Goal: Task Accomplishment & Management: Use online tool/utility

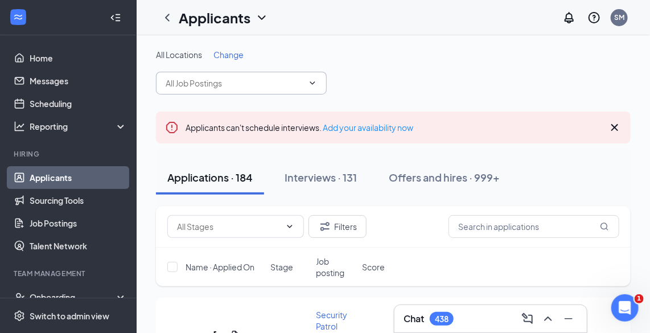
click at [229, 83] on input "text" at bounding box center [235, 83] width 138 height 13
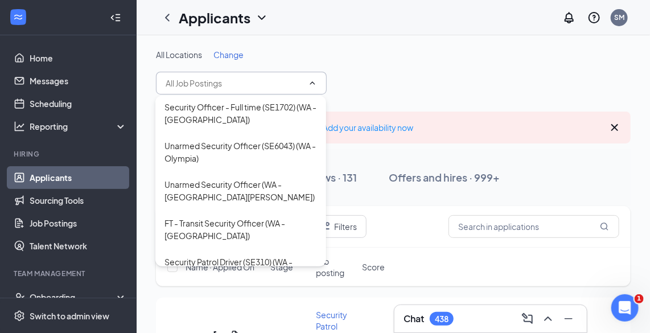
scroll to position [2414, 0]
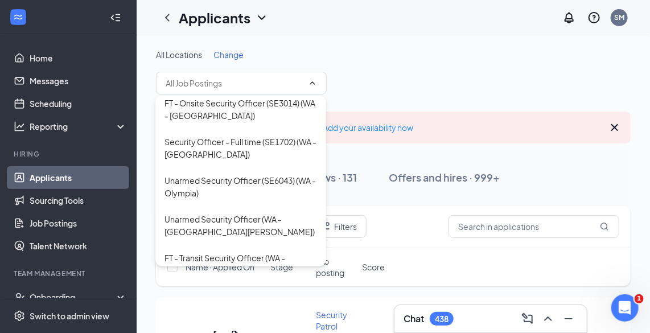
type input "Client Service Manager ([GEOGRAPHIC_DATA] - [GEOGRAPHIC_DATA])"
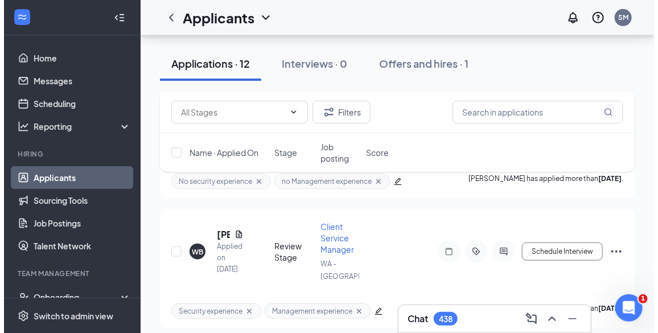
scroll to position [237, 0]
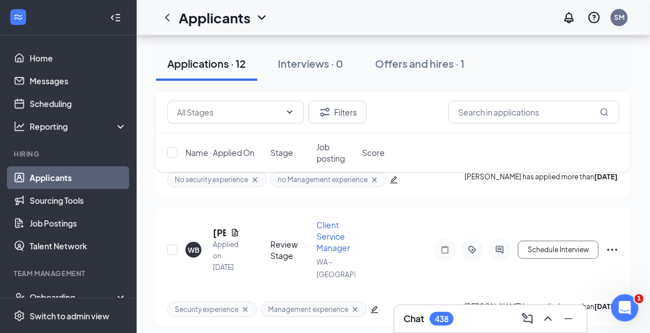
click at [220, 246] on div "Applied on [DATE]" at bounding box center [226, 256] width 27 height 34
click at [195, 250] on div "WB" at bounding box center [193, 250] width 11 height 10
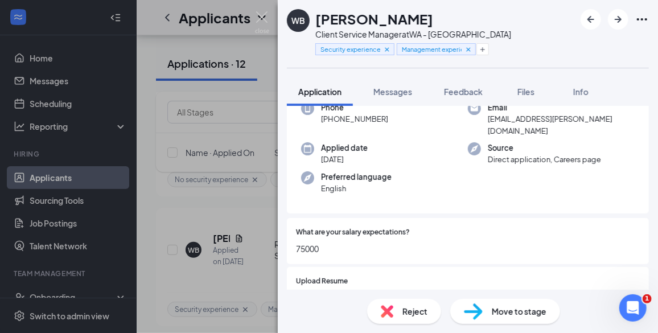
scroll to position [93, 0]
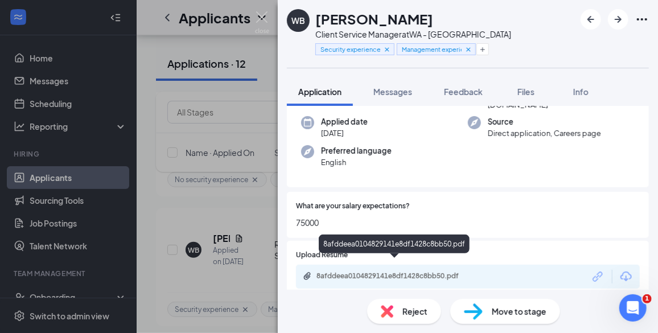
click at [419, 272] on div "8afddeea0104829141e8df1428c8bb50.pdf" at bounding box center [395, 276] width 159 height 9
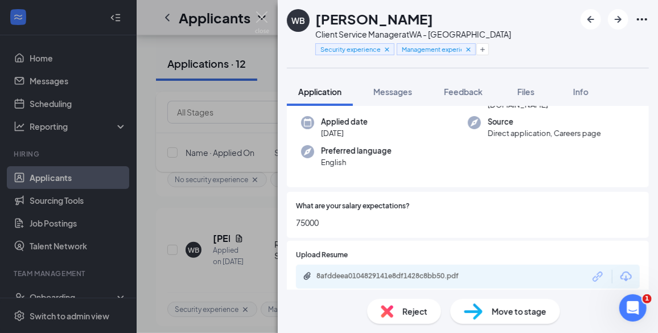
scroll to position [89, 0]
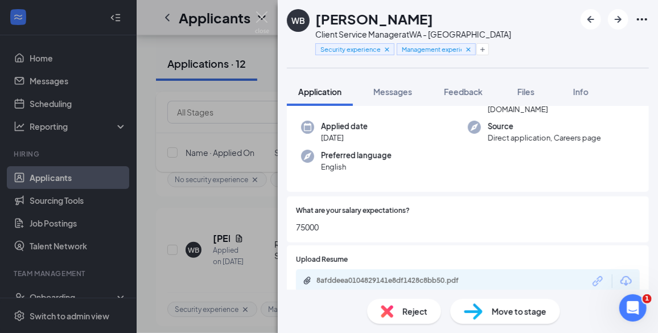
click at [394, 308] on div "Reject" at bounding box center [404, 311] width 74 height 25
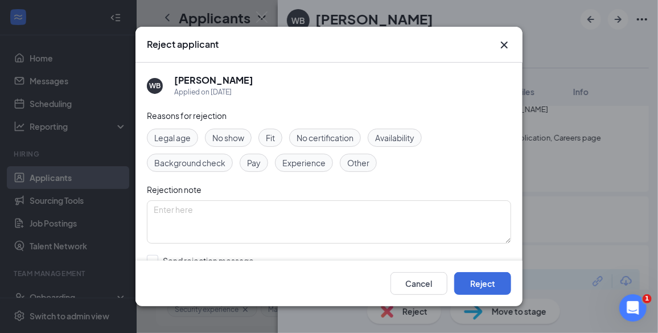
click at [310, 163] on span "Experience" at bounding box center [303, 163] width 43 height 13
click at [483, 282] on button "Reject" at bounding box center [482, 283] width 57 height 23
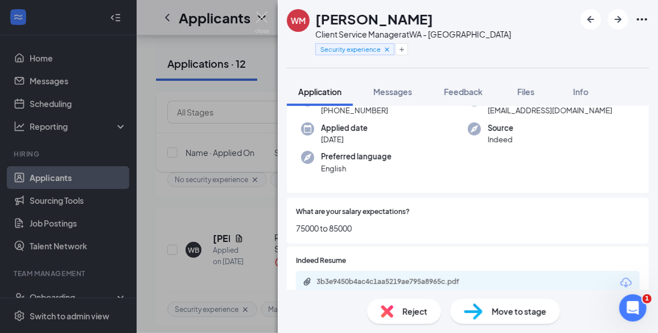
scroll to position [125, 0]
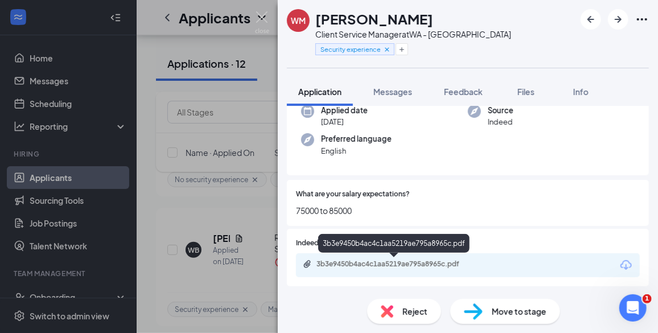
click at [430, 262] on div "3b3e9450b4ac4c1aa5219ae795a8965c.pdf" at bounding box center [395, 264] width 159 height 9
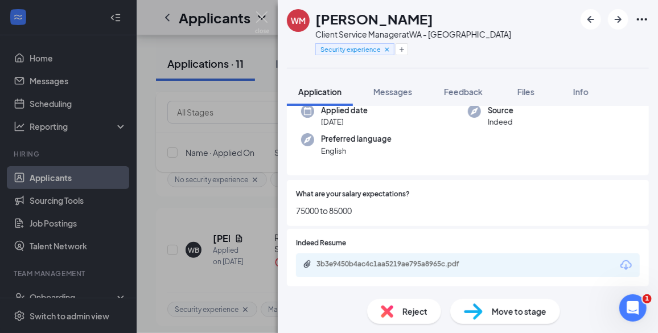
scroll to position [121, 0]
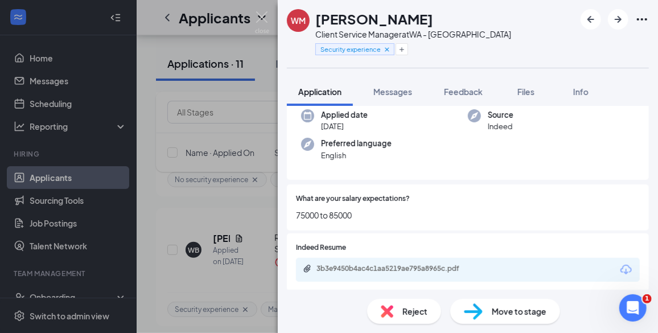
click at [402, 315] on div "Reject" at bounding box center [404, 311] width 74 height 25
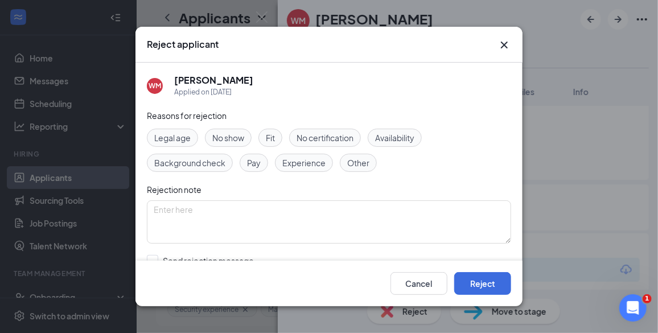
click at [303, 159] on span "Experience" at bounding box center [303, 163] width 43 height 13
click at [491, 280] on button "Reject" at bounding box center [482, 283] width 57 height 23
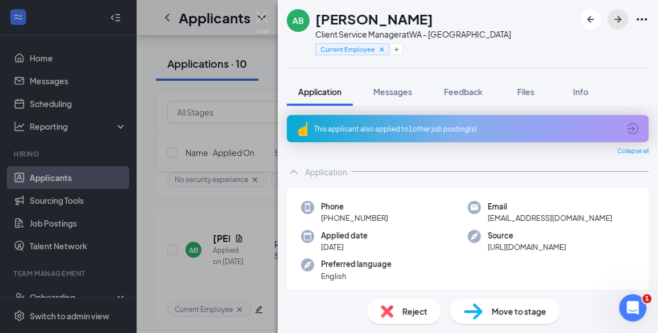
click at [618, 15] on icon "ArrowRight" at bounding box center [618, 20] width 14 height 14
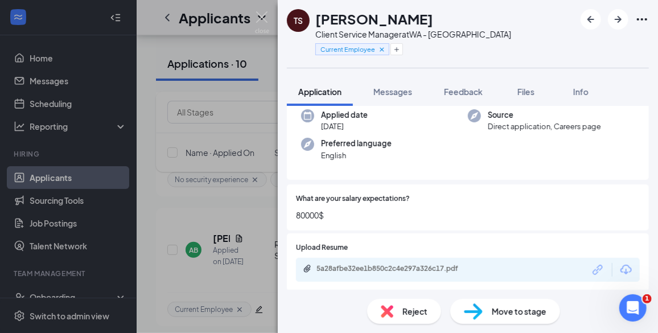
scroll to position [93, 0]
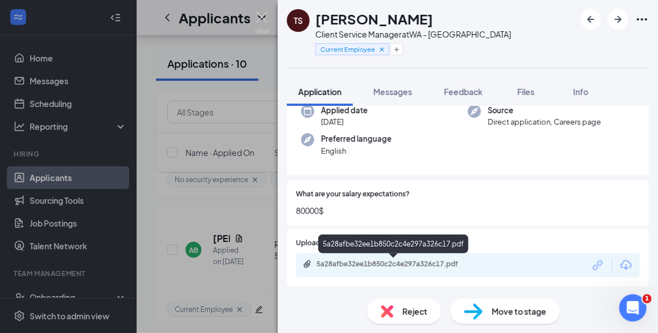
click at [420, 264] on div "5a28afbe32ee1b850c2c4e297a326c17.pdf" at bounding box center [395, 264] width 159 height 9
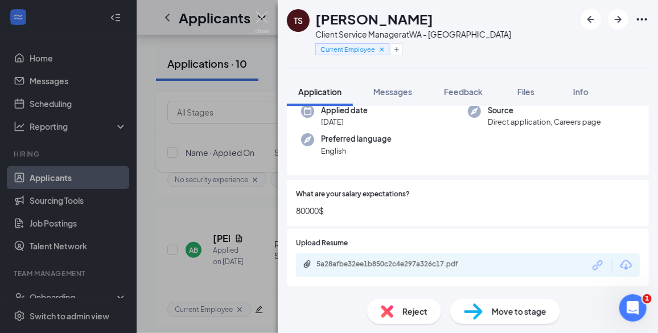
scroll to position [89, 0]
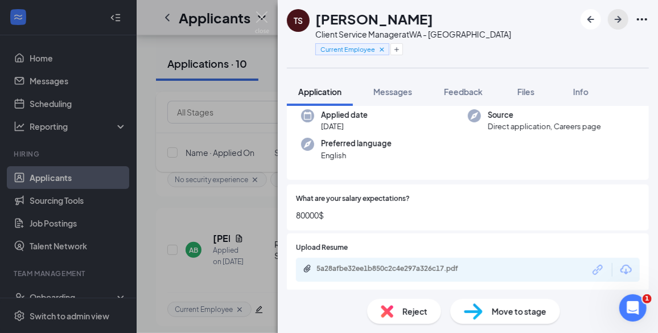
click at [619, 18] on icon "ArrowRight" at bounding box center [618, 20] width 14 height 14
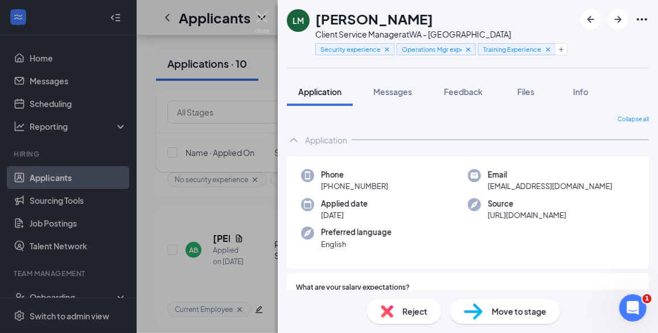
scroll to position [93, 0]
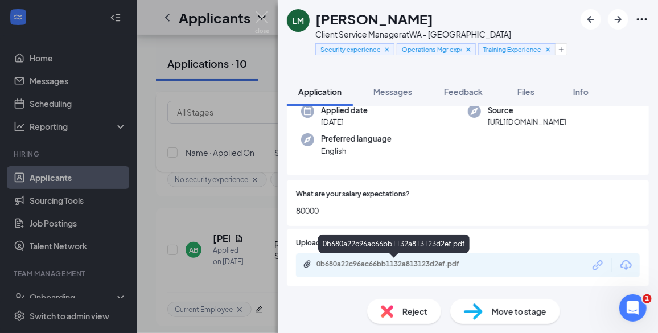
click at [453, 264] on div "0b680a22c96ac66bb1132a813123d2ef.pdf" at bounding box center [395, 264] width 159 height 9
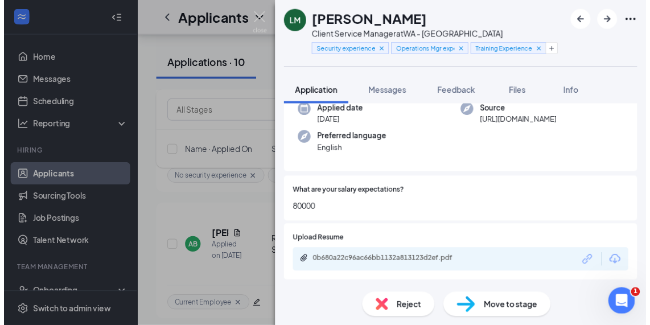
scroll to position [89, 0]
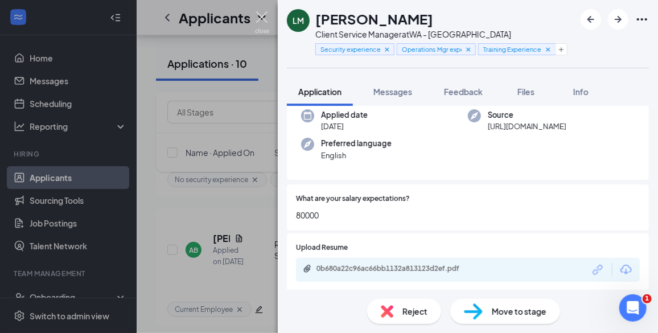
click at [261, 13] on img at bounding box center [262, 22] width 14 height 22
